Goal: Task Accomplishment & Management: Manage account settings

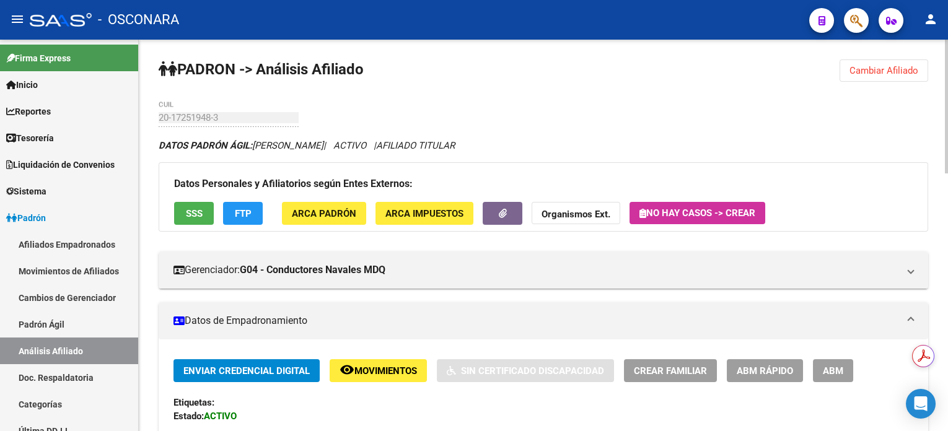
click at [900, 71] on span "Cambiar Afiliado" at bounding box center [884, 70] width 69 height 11
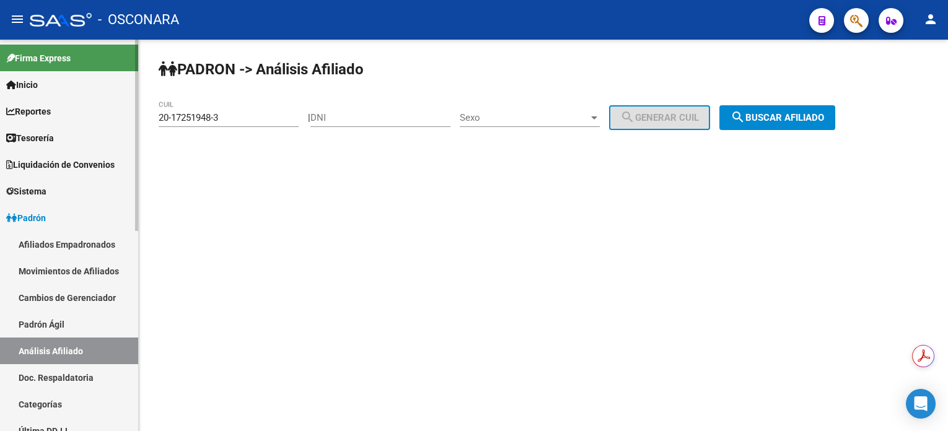
click at [65, 332] on link "Padrón Ágil" at bounding box center [69, 324] width 138 height 27
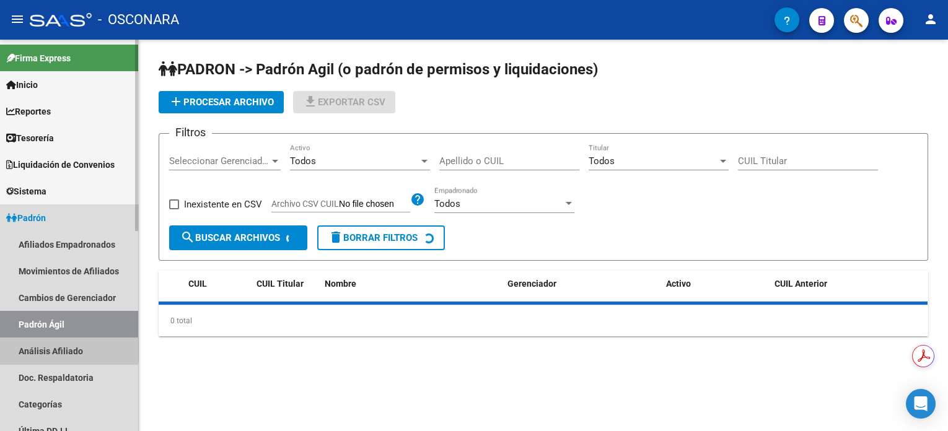
click at [66, 348] on link "Análisis Afiliado" at bounding box center [69, 351] width 138 height 27
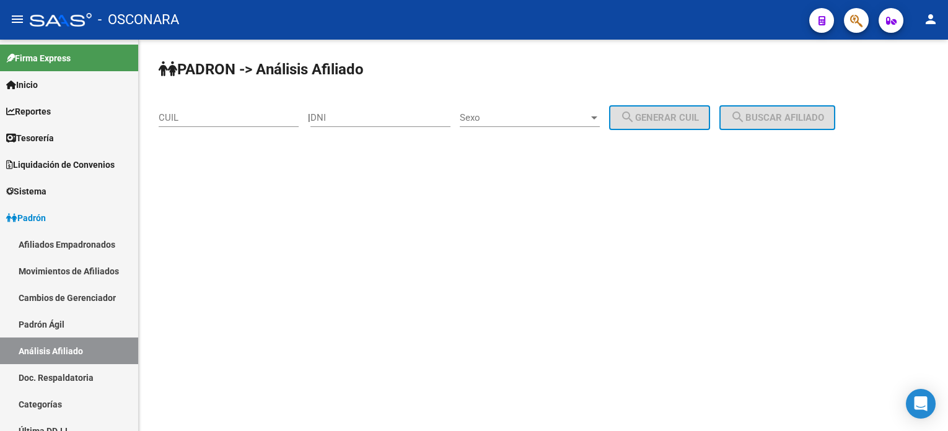
click at [398, 120] on input "DNI" at bounding box center [380, 117] width 140 height 11
paste input "25738049"
type input "25738049"
click at [544, 116] on span "Sexo" at bounding box center [524, 117] width 129 height 11
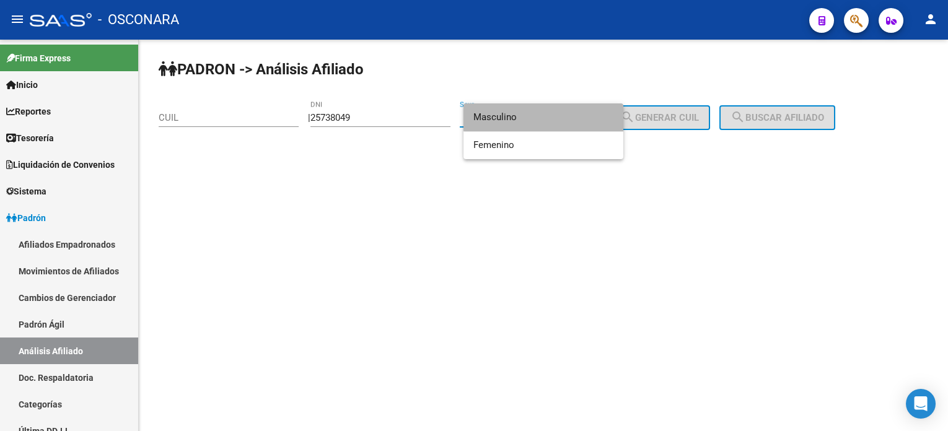
click at [545, 116] on span "Masculino" at bounding box center [543, 117] width 140 height 28
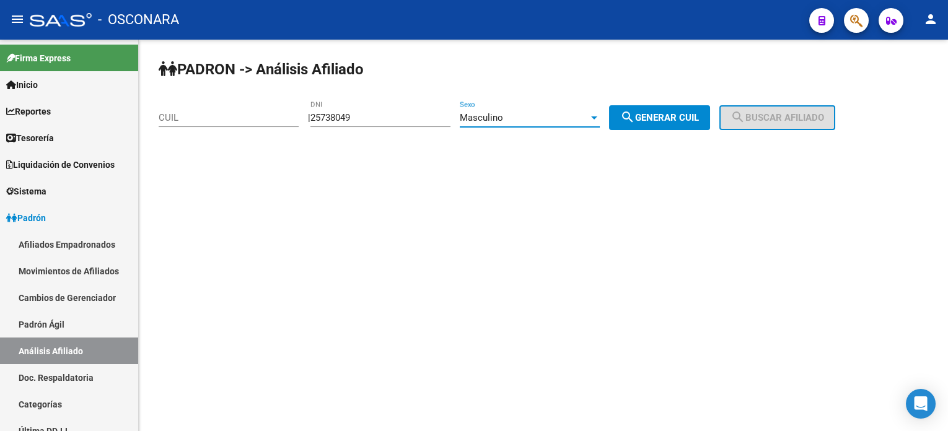
drag, startPoint x: 604, startPoint y: 124, endPoint x: 610, endPoint y: 126, distance: 7.3
click at [600, 126] on div "Masculino Sexo" at bounding box center [530, 113] width 140 height 27
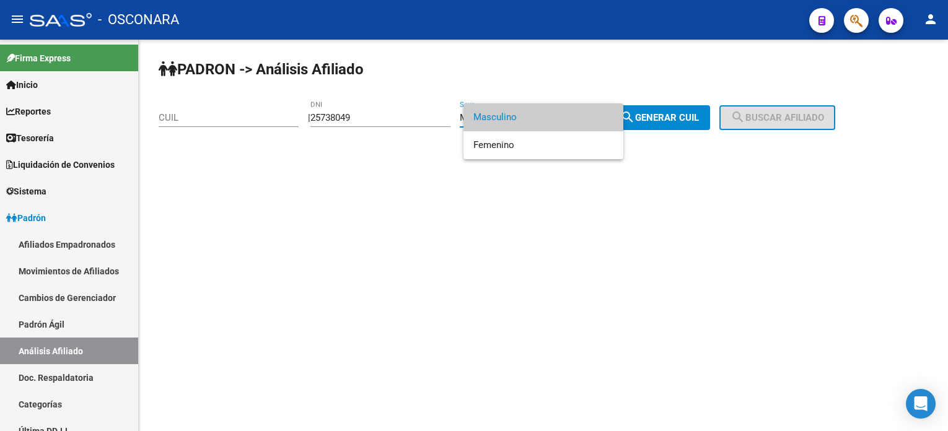
click at [664, 114] on div at bounding box center [474, 215] width 948 height 431
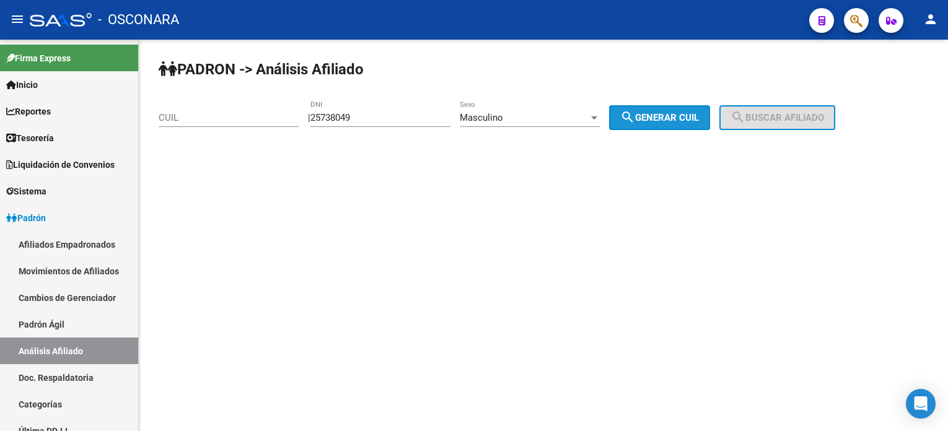
click at [680, 119] on span "search Generar CUIL" at bounding box center [659, 117] width 79 height 11
type input "20-25738049-2"
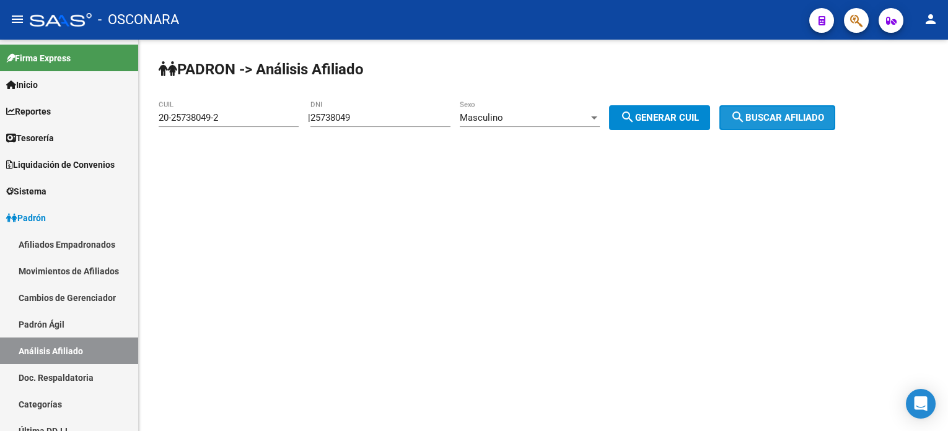
drag, startPoint x: 789, startPoint y: 116, endPoint x: 786, endPoint y: 123, distance: 8.1
click at [790, 117] on span "search Buscar afiliado" at bounding box center [778, 117] width 94 height 11
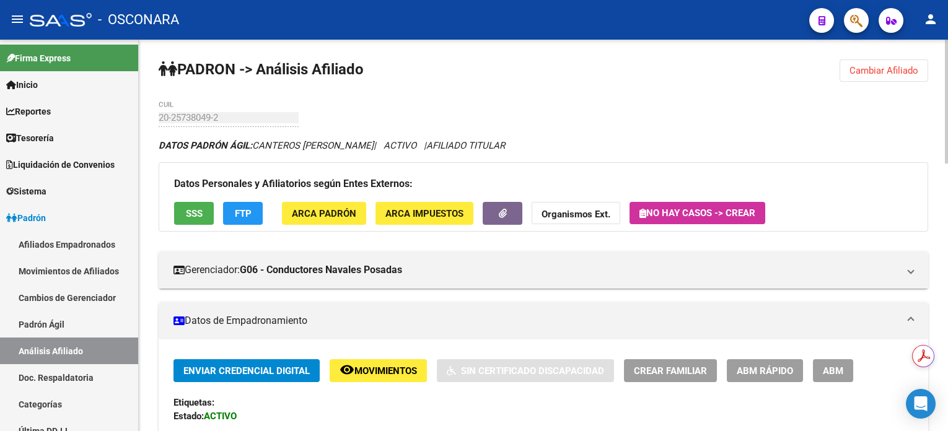
click at [887, 66] on span "Cambiar Afiliado" at bounding box center [884, 70] width 69 height 11
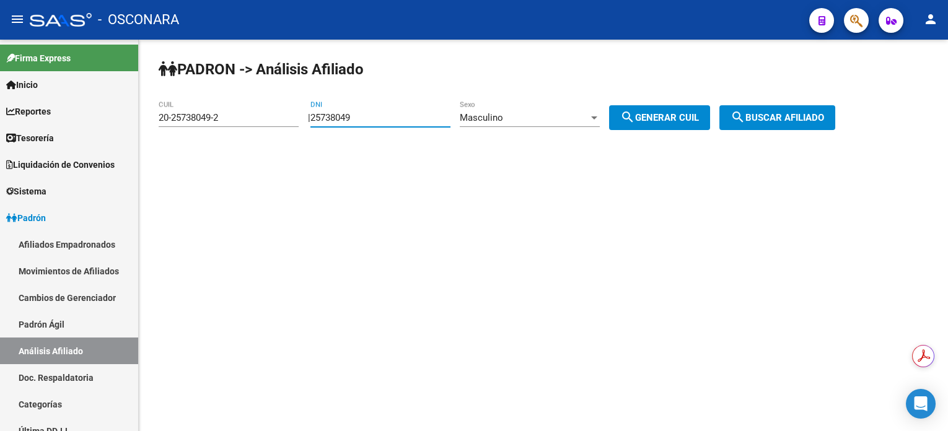
drag, startPoint x: 387, startPoint y: 120, endPoint x: 299, endPoint y: 115, distance: 88.1
click at [299, 117] on app-analisis-afiliado "PADRON -> Análisis Afiliado 20-25738049-2 CUIL | 25738049 DNI Masculino Sexo se…" at bounding box center [502, 117] width 686 height 11
paste input "44467992"
type input "44467992"
click at [670, 117] on span "search Generar CUIL" at bounding box center [659, 117] width 79 height 11
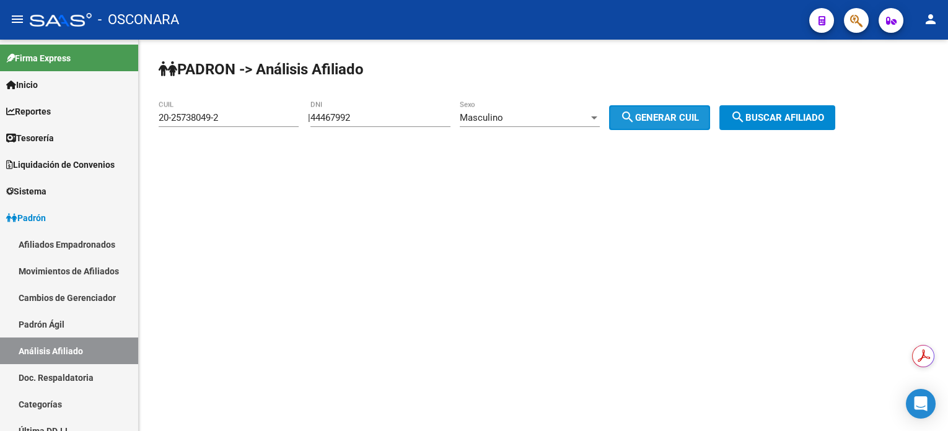
type input "20-44467992-2"
click at [819, 107] on button "search Buscar afiliado" at bounding box center [778, 117] width 116 height 25
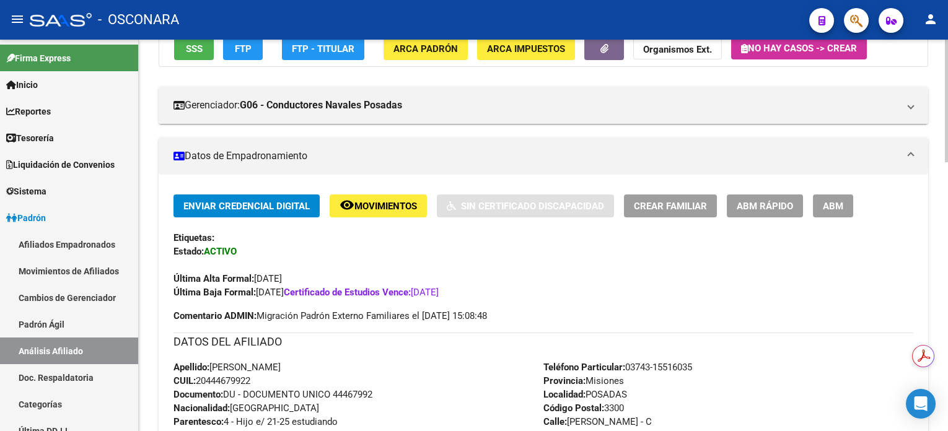
scroll to position [248, 0]
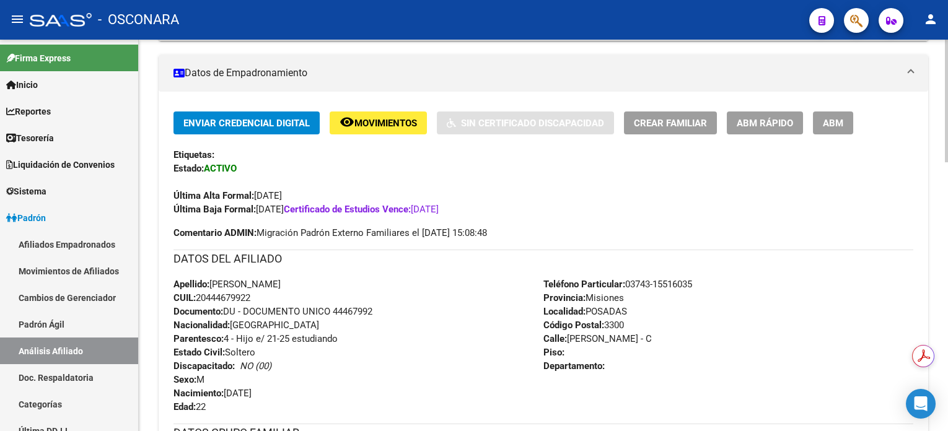
click at [216, 298] on span "CUIL: 20444679922" at bounding box center [212, 298] width 77 height 11
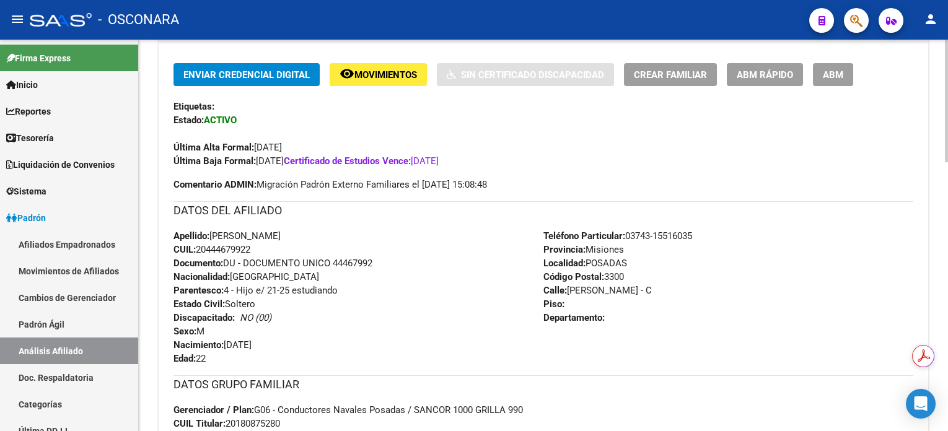
scroll to position [330, 0]
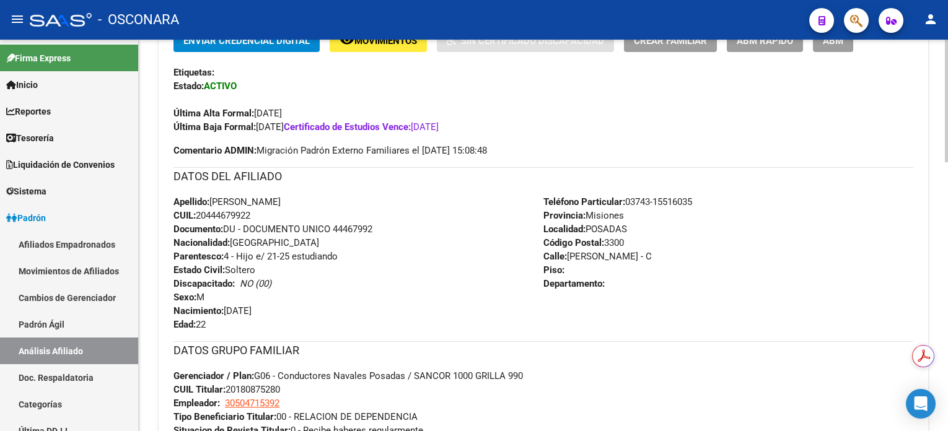
click at [705, 144] on div "Enviar Credencial Digital remove_red_eye Movimientos Sin Certificado Discapacid…" at bounding box center [544, 93] width 740 height 128
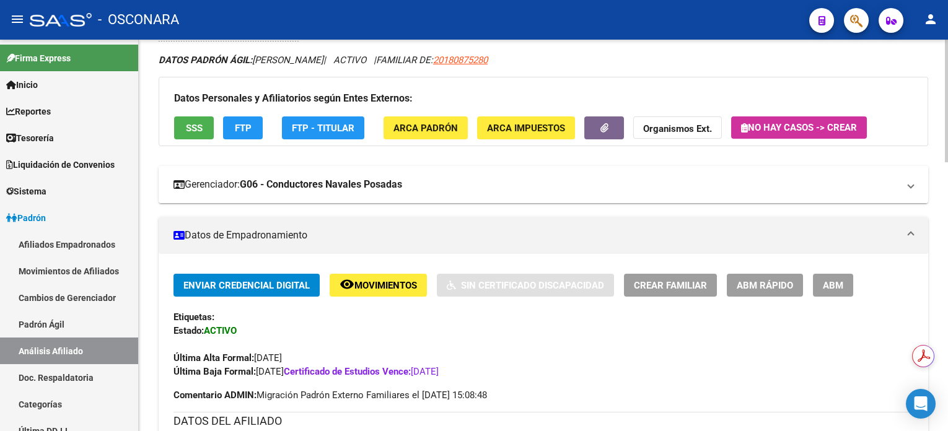
scroll to position [82, 0]
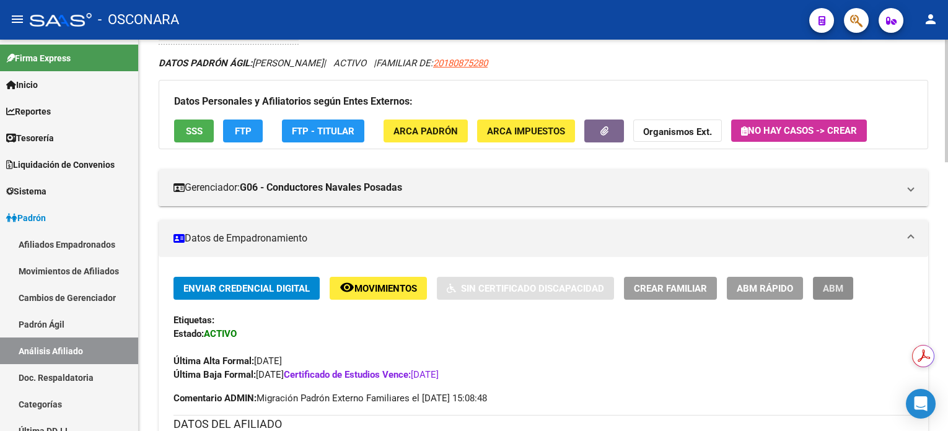
click at [834, 285] on span "ABM" at bounding box center [833, 288] width 20 height 11
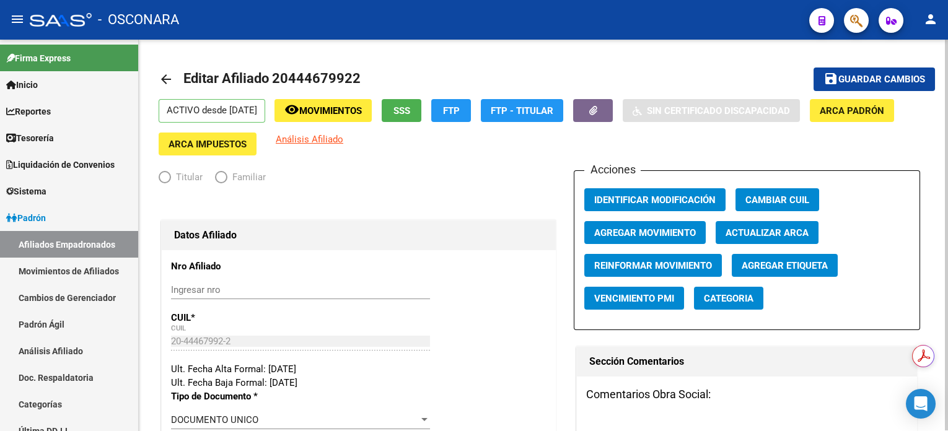
radio input "true"
type input "30-50471539-2"
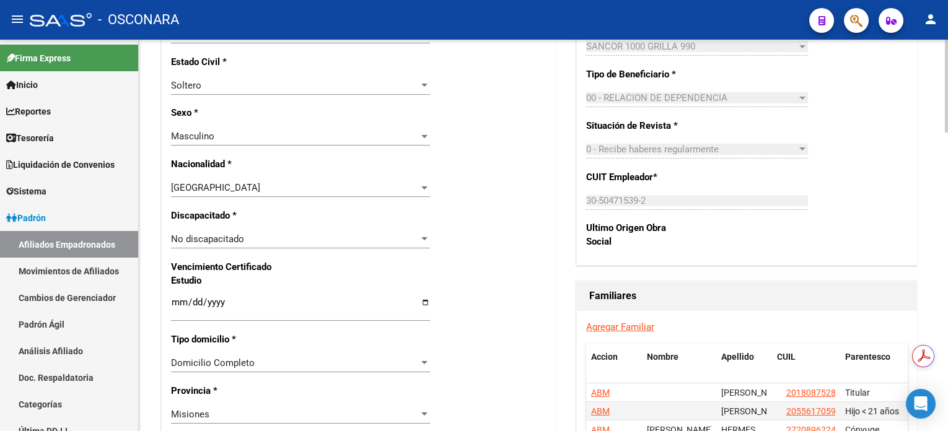
scroll to position [744, 0]
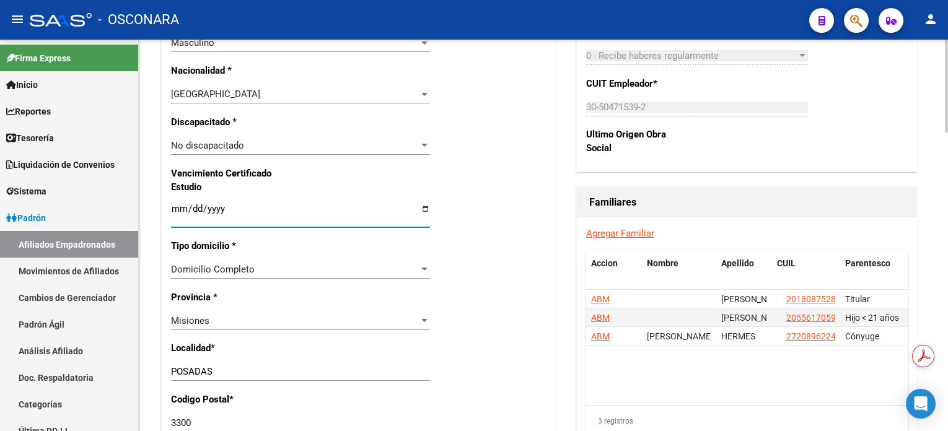
click at [215, 208] on input "[DATE]" at bounding box center [300, 214] width 259 height 20
type input "[DATE]"
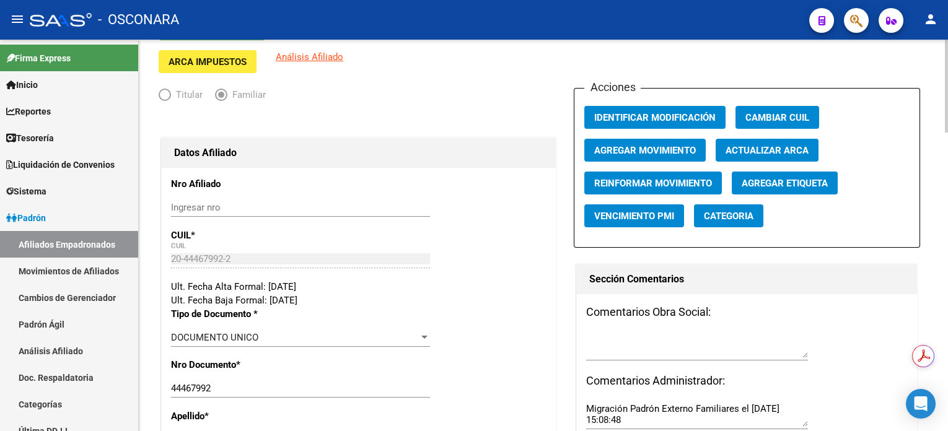
scroll to position [0, 0]
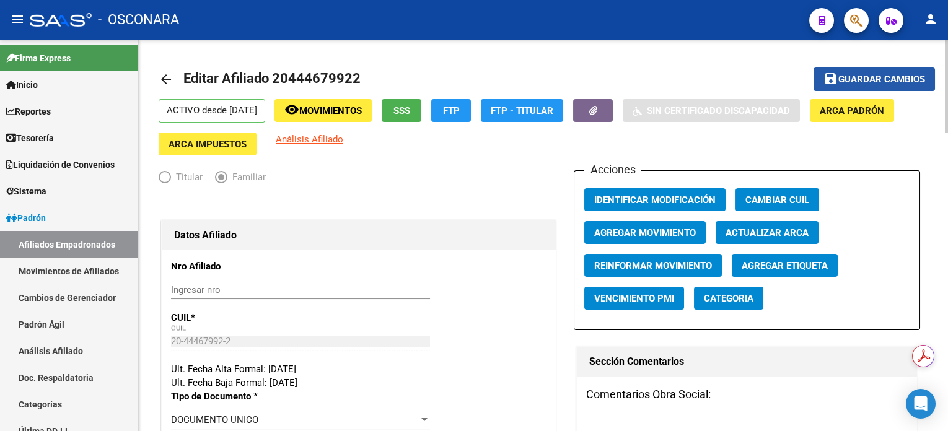
drag, startPoint x: 858, startPoint y: 75, endPoint x: 653, endPoint y: 110, distance: 208.8
click at [858, 74] on span "Guardar cambios" at bounding box center [882, 79] width 87 height 11
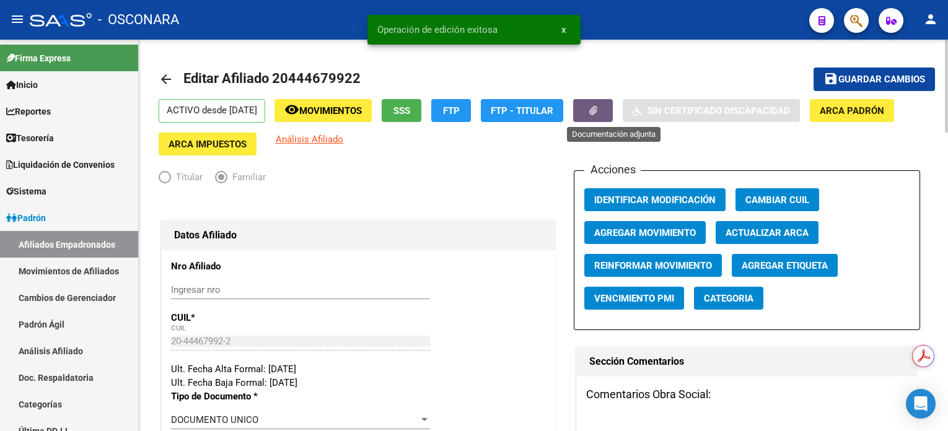
click at [605, 115] on button "button" at bounding box center [593, 110] width 40 height 23
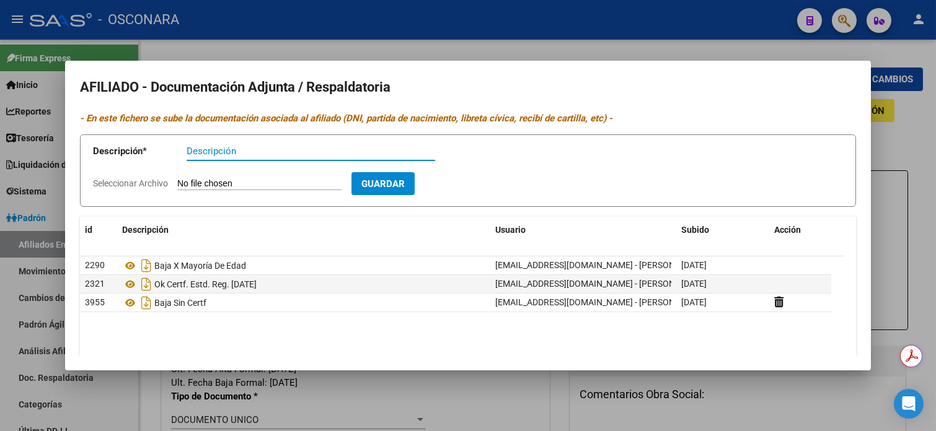
click at [876, 155] on div at bounding box center [468, 215] width 936 height 431
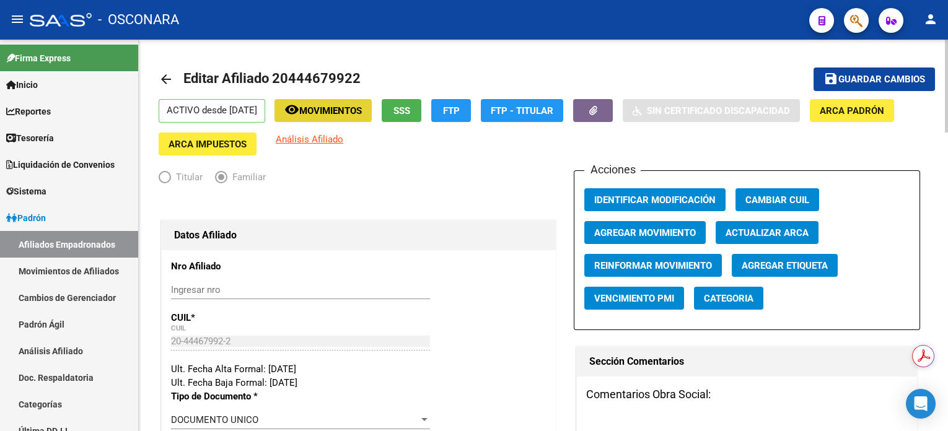
click at [347, 110] on span "Movimientos" at bounding box center [330, 110] width 63 height 11
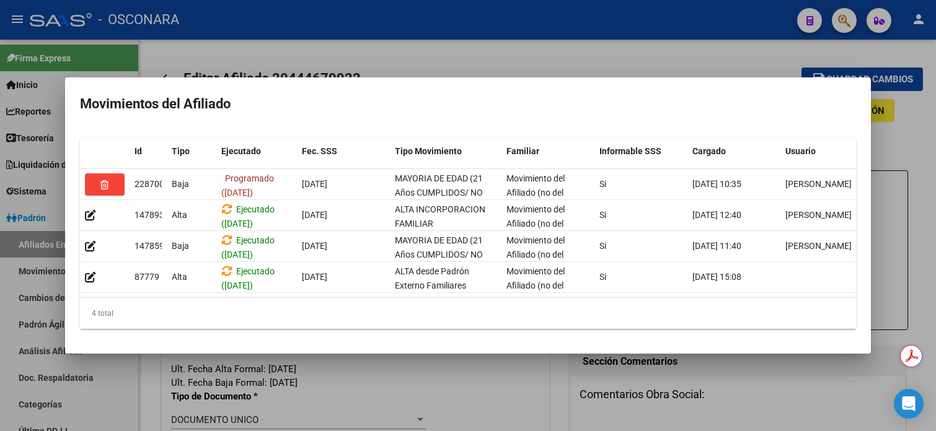
click at [418, 54] on div at bounding box center [468, 215] width 936 height 431
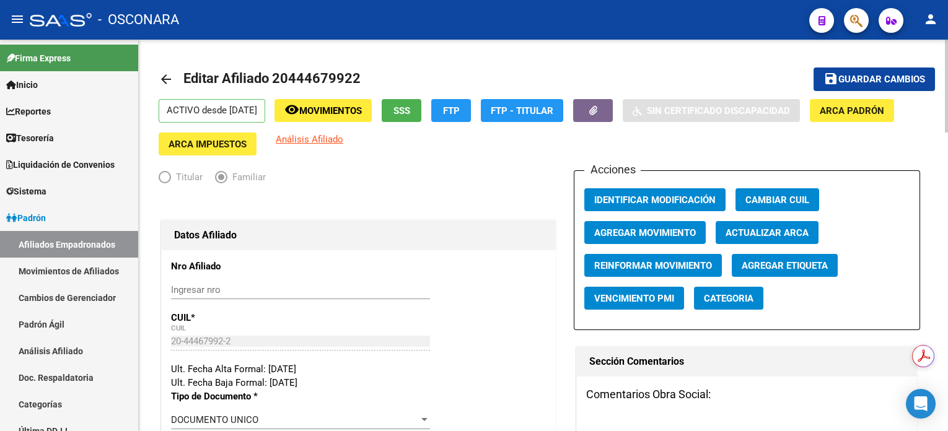
click at [167, 80] on mat-icon "arrow_back" at bounding box center [166, 79] width 15 height 15
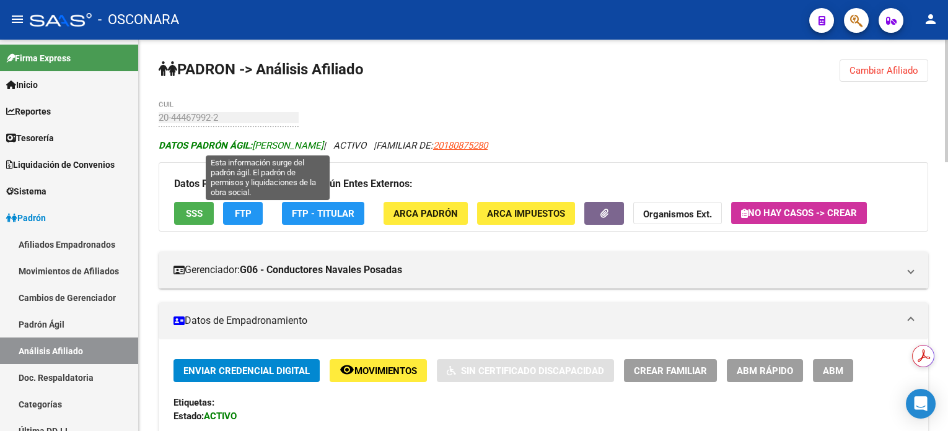
drag, startPoint x: 254, startPoint y: 146, endPoint x: 374, endPoint y: 143, distance: 120.3
click at [324, 143] on span "DATOS [PERSON_NAME]: [PERSON_NAME]" at bounding box center [241, 145] width 165 height 11
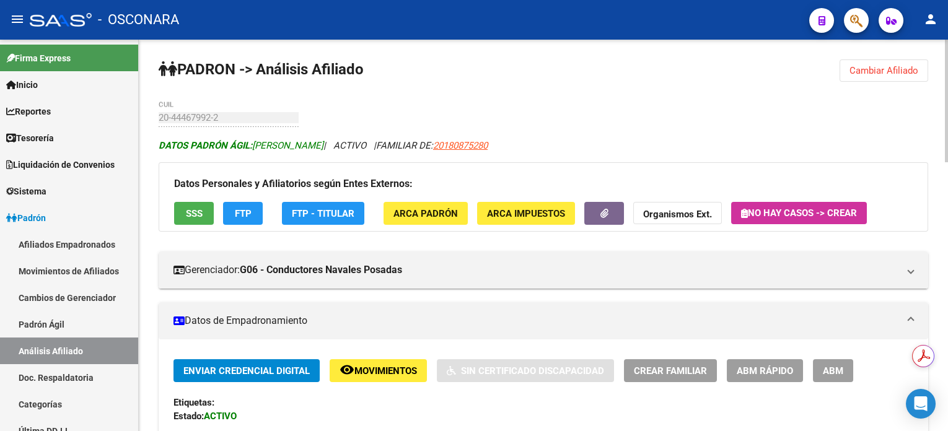
copy span "[PERSON_NAME]"
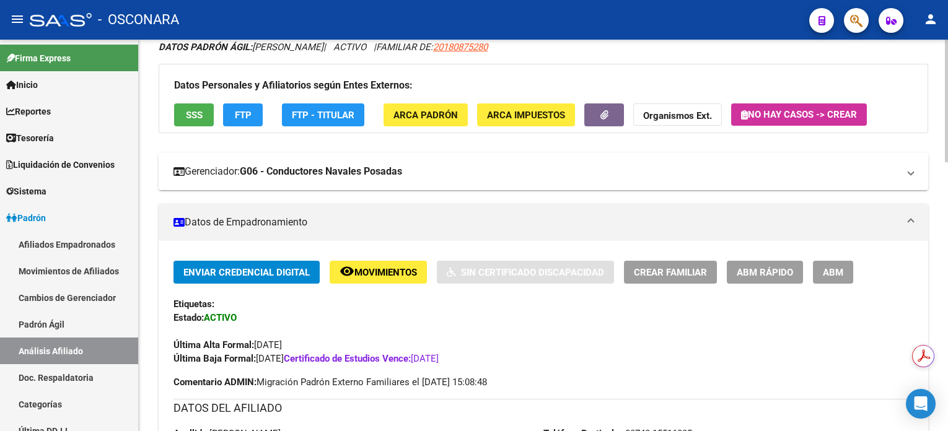
scroll to position [165, 0]
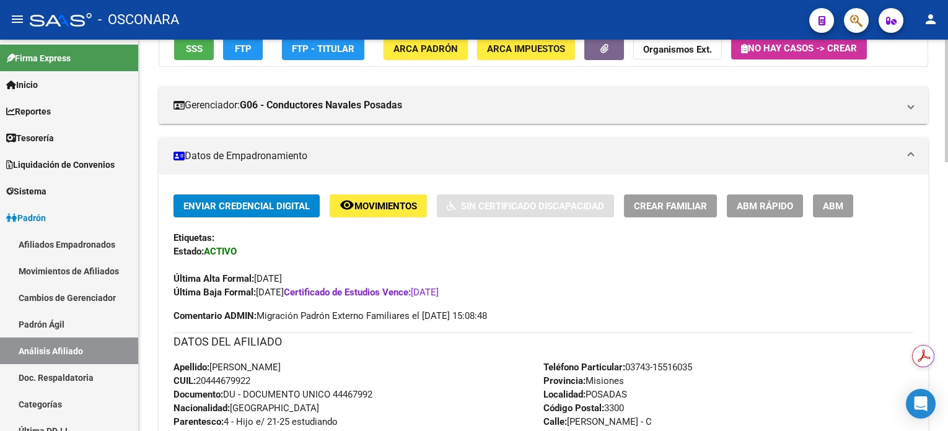
click at [379, 208] on span "Movimientos" at bounding box center [385, 206] width 63 height 11
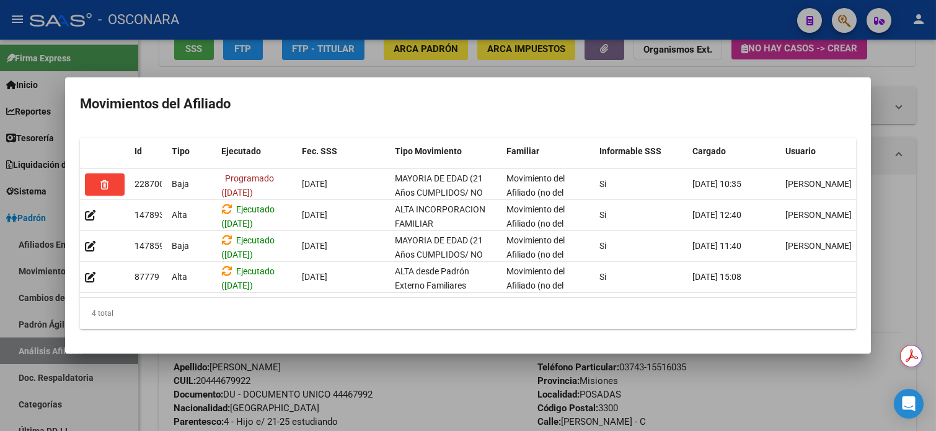
click at [883, 130] on div at bounding box center [468, 215] width 936 height 431
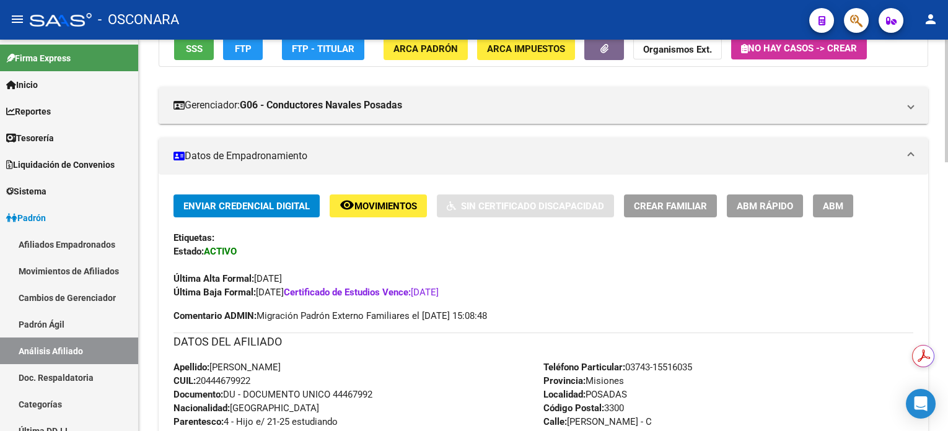
click at [840, 214] on button "ABM" at bounding box center [833, 206] width 40 height 23
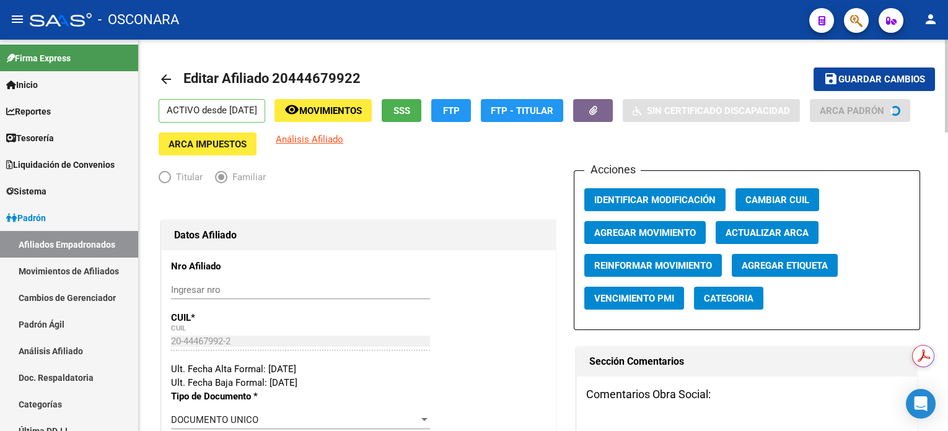
radio input "true"
type input "30-50471539-2"
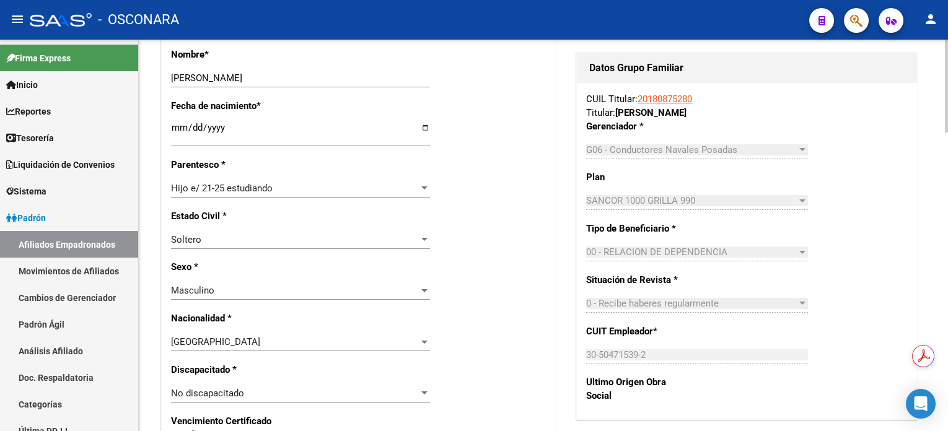
scroll to position [578, 0]
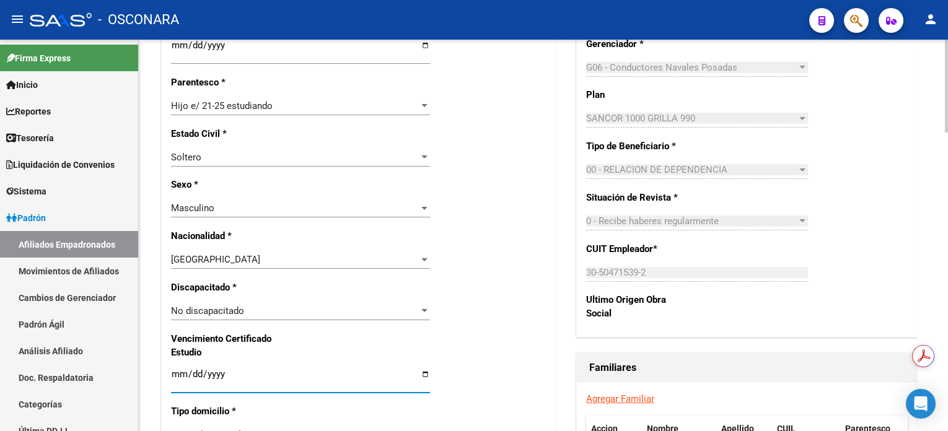
click at [218, 369] on input "[DATE]" at bounding box center [300, 379] width 259 height 20
type input "[DATE]"
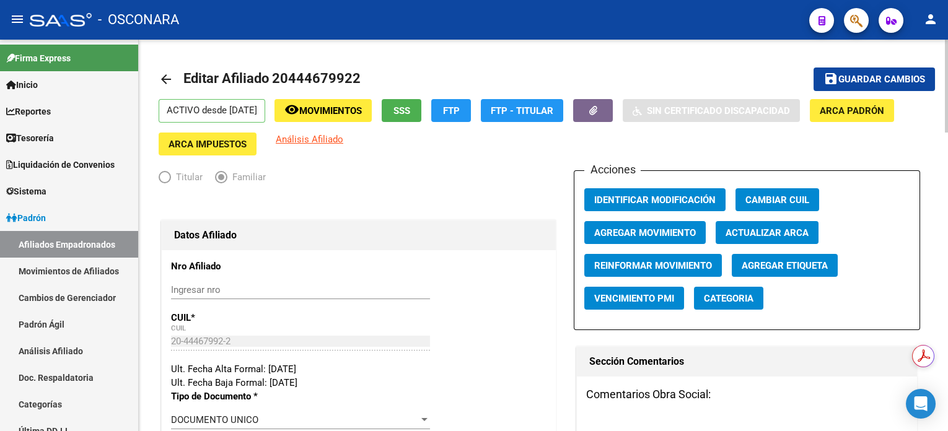
scroll to position [0, 0]
click at [887, 66] on mat-toolbar-row "save Guardar cambios" at bounding box center [854, 79] width 162 height 40
click at [886, 82] on span "Guardar cambios" at bounding box center [882, 79] width 87 height 11
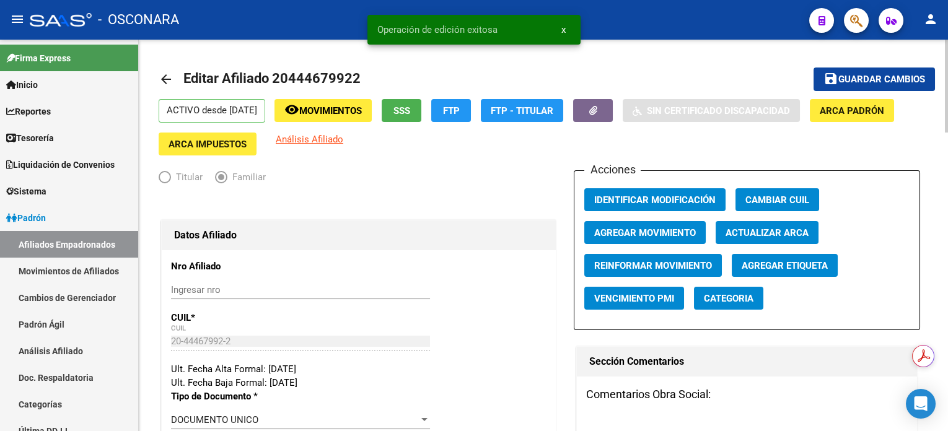
click at [317, 77] on span "Editar Afiliado 20444679922" at bounding box center [271, 78] width 177 height 15
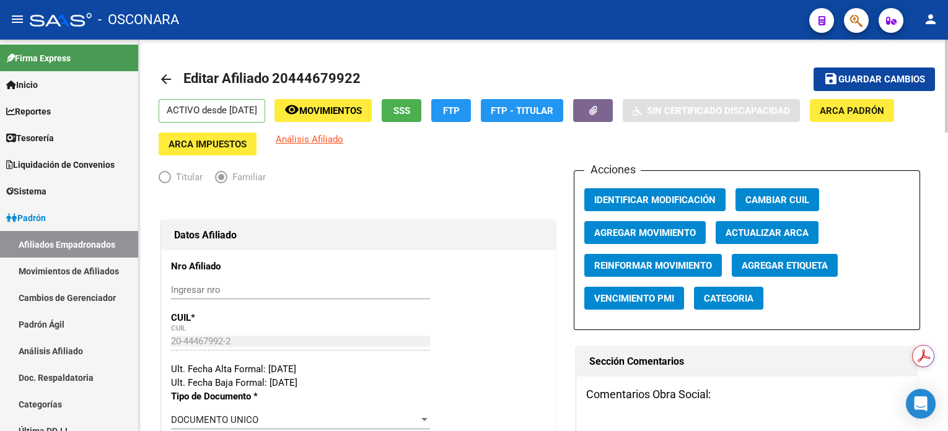
drag, startPoint x: 157, startPoint y: 81, endPoint x: 165, endPoint y: 82, distance: 7.5
click at [159, 81] on mat-icon "arrow_back" at bounding box center [166, 79] width 15 height 15
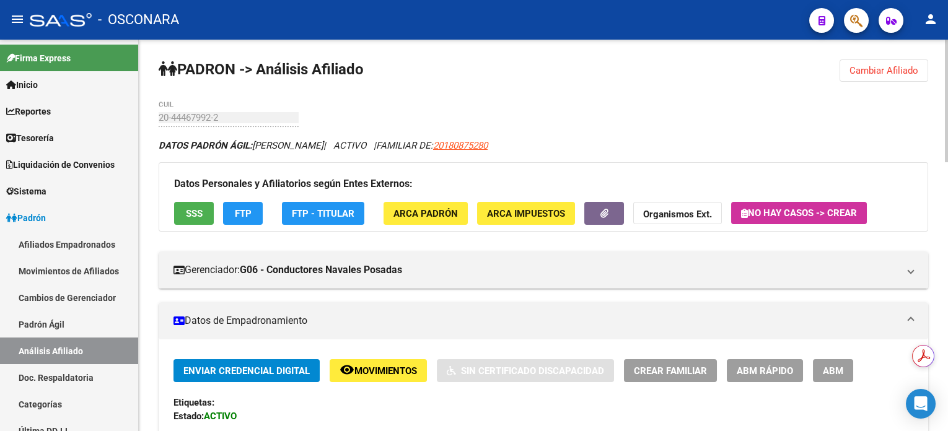
click at [889, 71] on span "Cambiar Afiliado" at bounding box center [884, 70] width 69 height 11
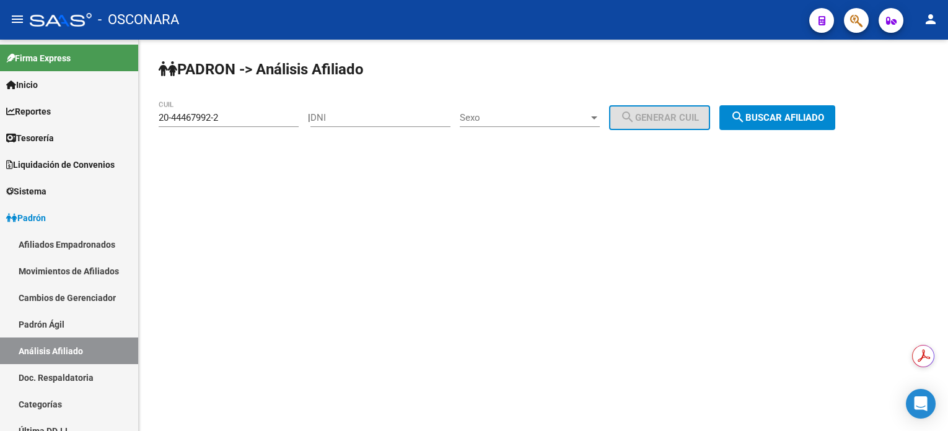
click at [407, 112] on input "DNI" at bounding box center [380, 117] width 140 height 11
paste input "11286388"
type input "11286388"
click at [599, 108] on div "Sexo Sexo" at bounding box center [530, 113] width 140 height 27
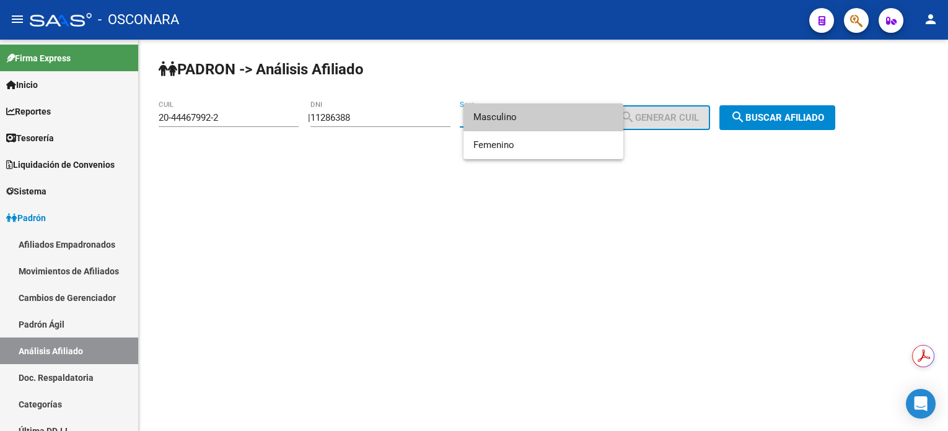
click at [578, 120] on span "Masculino" at bounding box center [543, 117] width 140 height 28
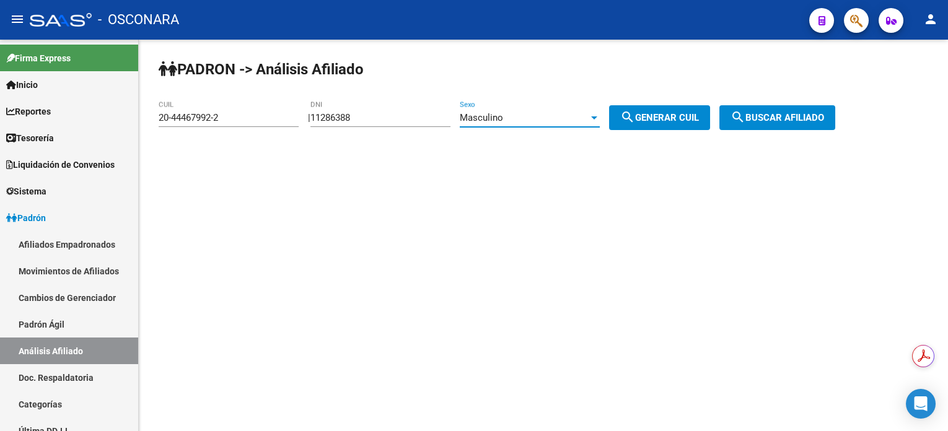
click at [677, 121] on span "search Generar CUIL" at bounding box center [659, 117] width 79 height 11
click at [678, 121] on span "search Generar CUIL" at bounding box center [659, 117] width 79 height 11
click at [820, 121] on span "search Buscar afiliado" at bounding box center [778, 117] width 94 height 11
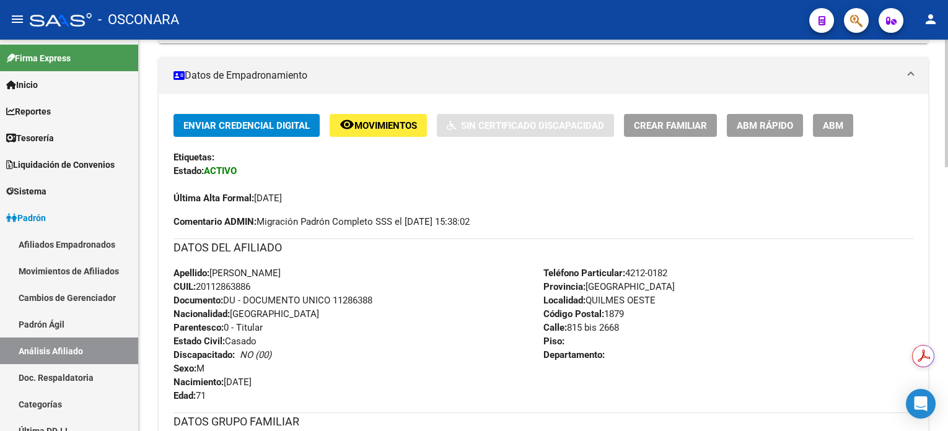
scroll to position [248, 0]
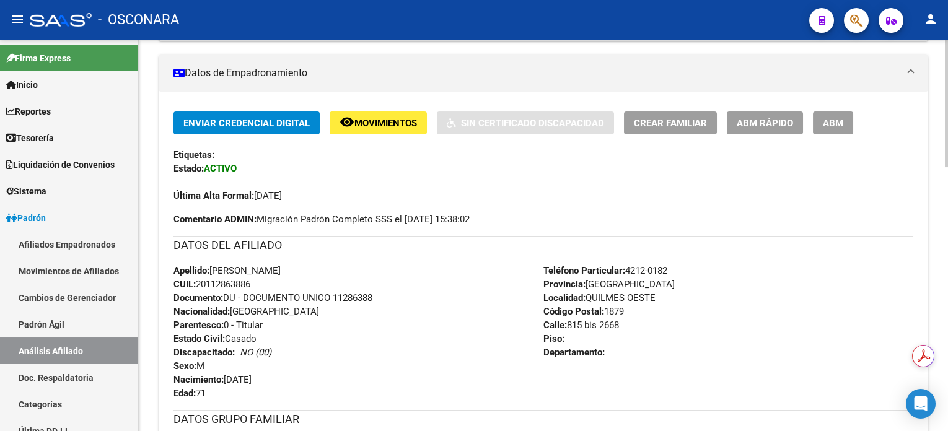
click at [229, 286] on span "CUIL: 20112863886" at bounding box center [212, 284] width 77 height 11
copy span "20112863886"
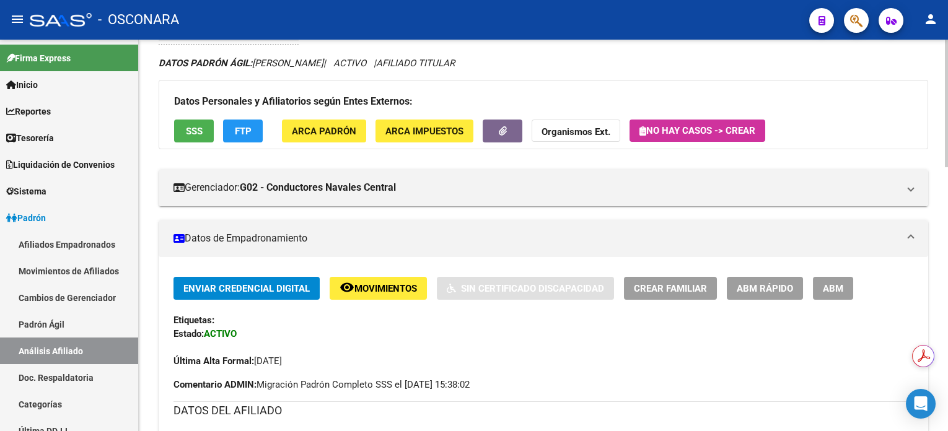
scroll to position [0, 0]
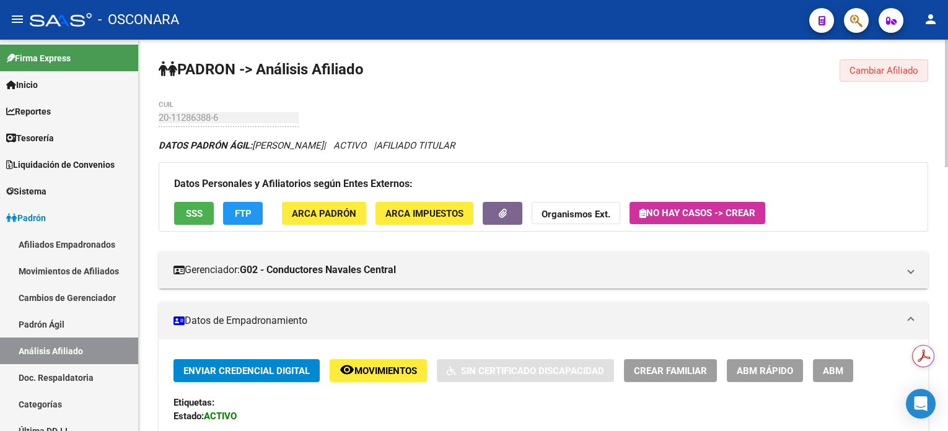
click at [863, 75] on span "Cambiar Afiliado" at bounding box center [884, 70] width 69 height 11
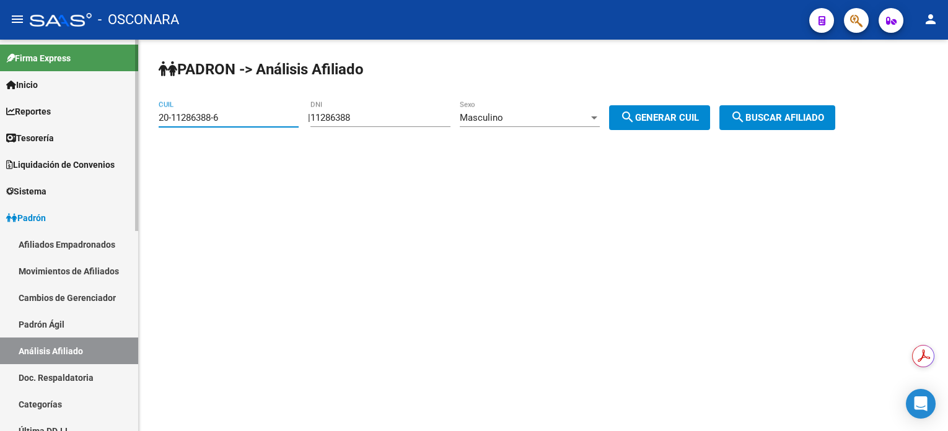
drag, startPoint x: 234, startPoint y: 120, endPoint x: 108, endPoint y: 121, distance: 125.2
click at [108, 121] on mat-sidenav-container "Firma Express Inicio Calendario SSS Instructivos Contacto OS Reportes Tablero d…" at bounding box center [474, 236] width 948 height 392
paste input "3-28994570-9"
type input "23-28994570-9"
click at [796, 117] on span "search Buscar afiliado" at bounding box center [778, 117] width 94 height 11
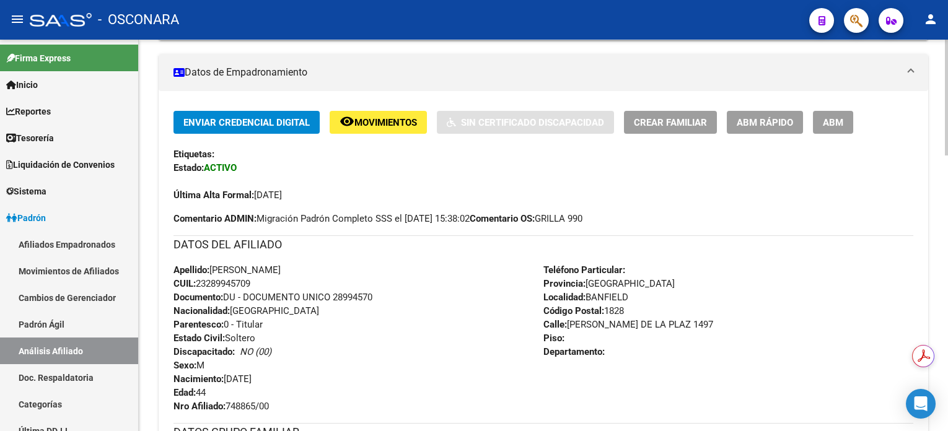
scroll to position [248, 0]
